Goal: Information Seeking & Learning: Learn about a topic

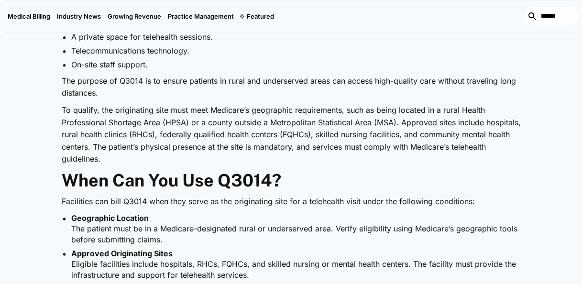
scroll to position [574, 0]
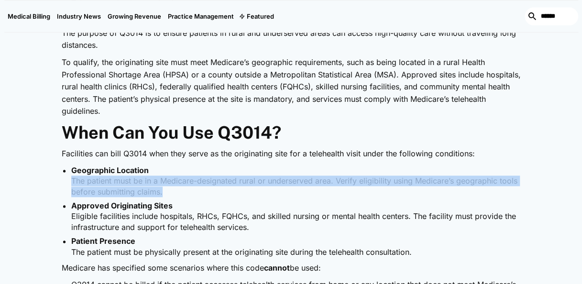
drag, startPoint x: 72, startPoint y: 178, endPoint x: 340, endPoint y: 187, distance: 268.1
click at [340, 187] on li "Geographic Location The patient must be in a Medicare-designated rural or under…" at bounding box center [296, 181] width 450 height 32
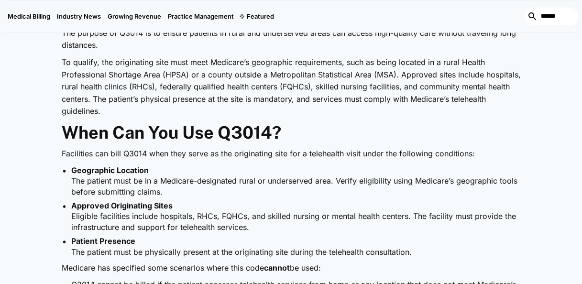
drag, startPoint x: 340, startPoint y: 187, endPoint x: 309, endPoint y: 199, distance: 33.5
click at [310, 199] on ul "Geographic Location The patient must be in a Medicare-designated rural or under…" at bounding box center [291, 211] width 459 height 92
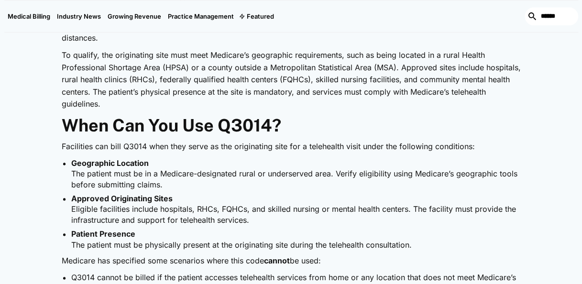
scroll to position [670, 0]
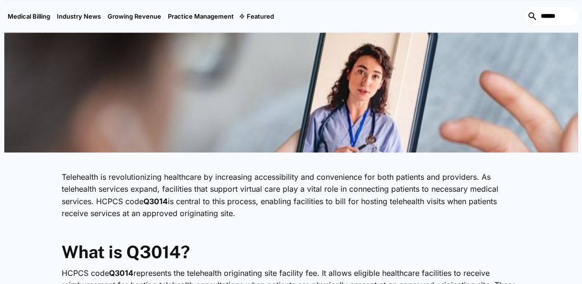
scroll to position [287, 0]
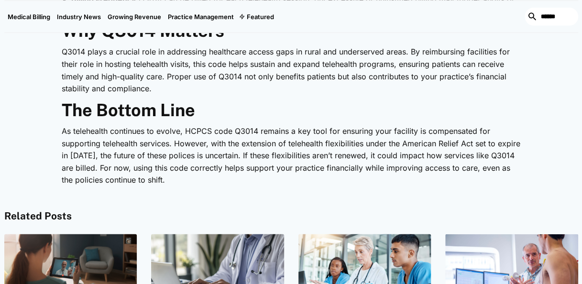
scroll to position [1292, 0]
